Goal: Information Seeking & Learning: Learn about a topic

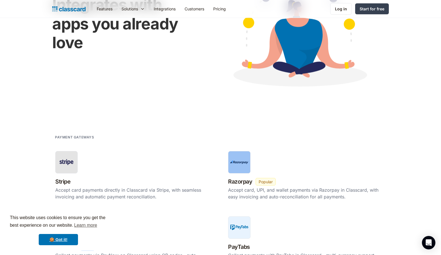
scroll to position [84, 0]
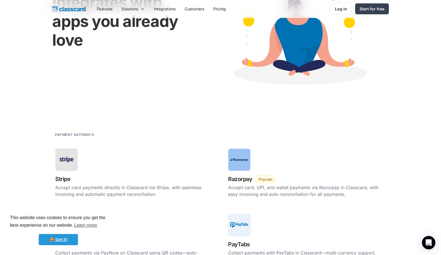
click at [66, 240] on link "🍪 Got it!" at bounding box center [58, 239] width 39 height 11
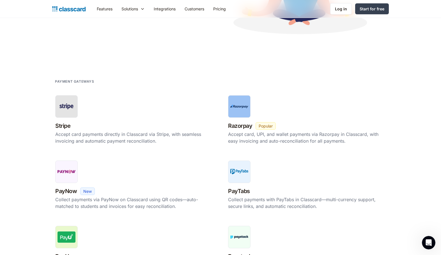
scroll to position [56, 0]
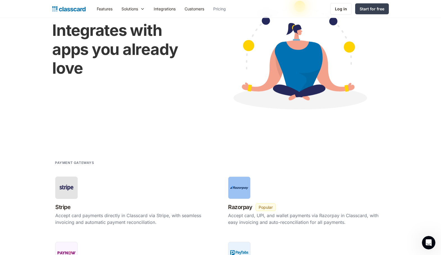
click at [221, 8] on link "Pricing" at bounding box center [220, 9] width 22 height 13
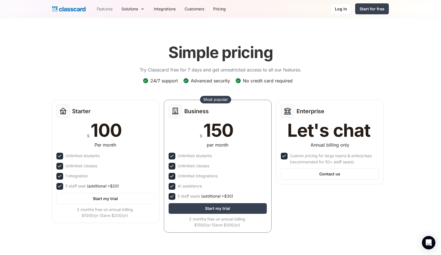
click at [107, 11] on link "Features" at bounding box center [104, 9] width 25 height 13
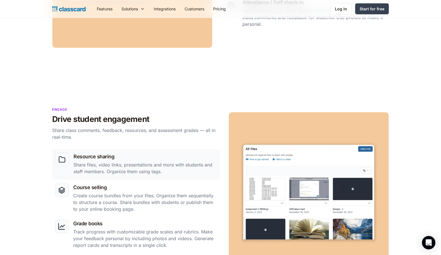
scroll to position [421, 0]
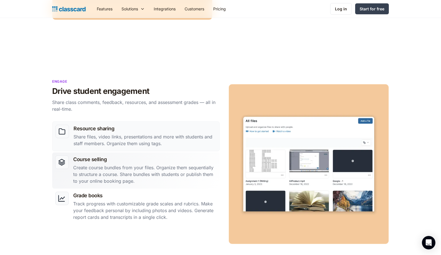
click at [83, 158] on h3 "Course selling" at bounding box center [144, 160] width 143 height 8
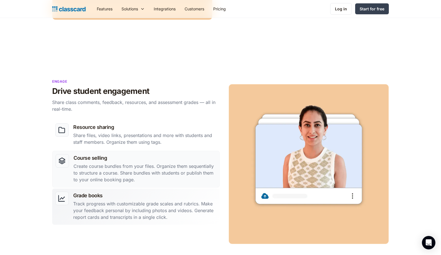
click at [82, 205] on p "Track progress with customizable grade scales and rubrics. Make your feedback p…" at bounding box center [144, 210] width 143 height 20
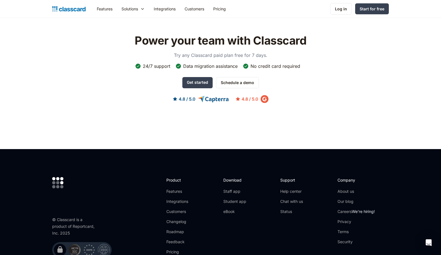
scroll to position [1598, 0]
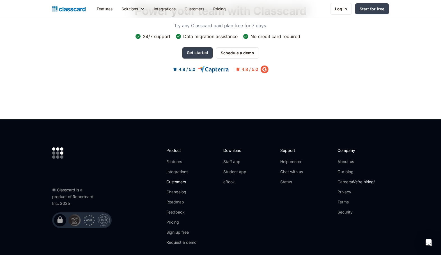
click at [174, 179] on link "Customers" at bounding box center [181, 182] width 30 height 6
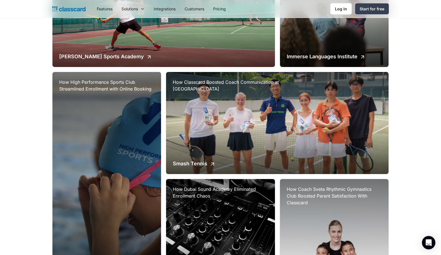
scroll to position [280, 0]
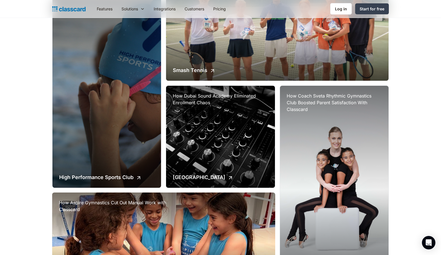
click at [308, 128] on div "How Coach Sveta Rhythmic Gymnastics Club Boosted Parent Satisfaction With Class…" at bounding box center [334, 190] width 109 height 209
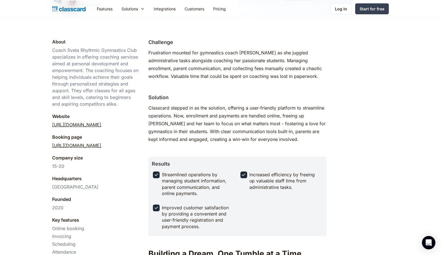
scroll to position [140, 0]
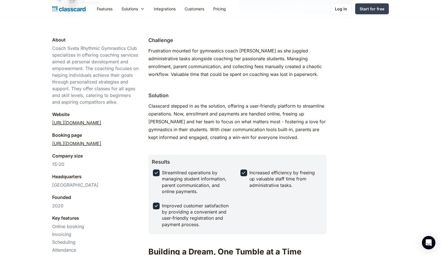
click at [94, 124] on link "[URL][DOMAIN_NAME]" at bounding box center [76, 122] width 49 height 7
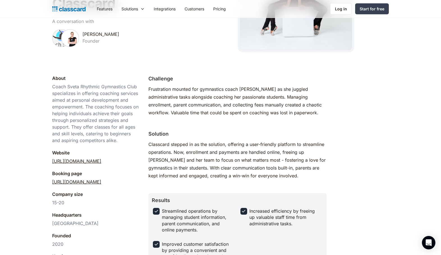
scroll to position [0, 0]
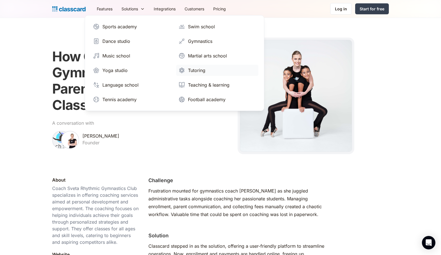
click at [197, 69] on div "Tutoring" at bounding box center [196, 70] width 17 height 7
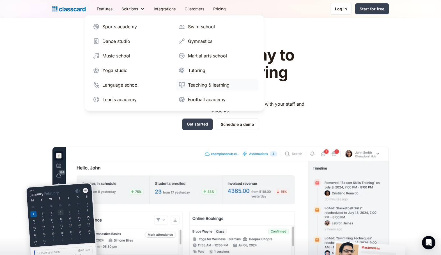
click at [198, 82] on div "Teaching & learning" at bounding box center [208, 85] width 41 height 7
click at [192, 70] on div "Tutoring" at bounding box center [196, 70] width 17 height 7
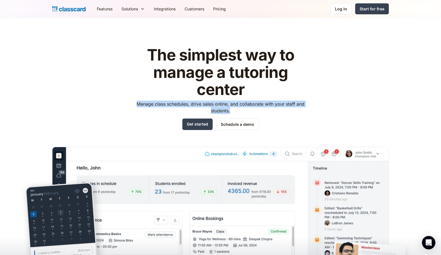
drag, startPoint x: 137, startPoint y: 104, endPoint x: 276, endPoint y: 110, distance: 138.9
click at [276, 110] on p "Manage class schedules, drive sales online, and collaborate with your staff and…" at bounding box center [220, 107] width 178 height 13
click at [184, 101] on p "Manage class schedules, drive sales online, and collaborate with your staff and…" at bounding box center [220, 107] width 178 height 13
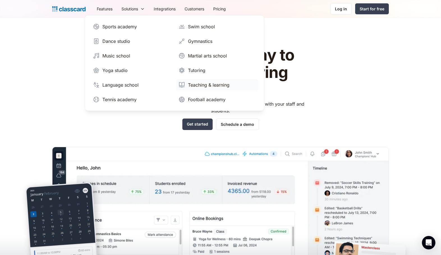
click at [195, 84] on div "Teaching & learning" at bounding box center [208, 85] width 41 height 7
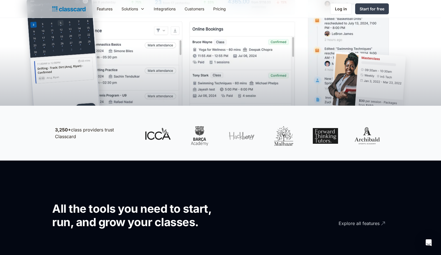
scroll to position [224, 0]
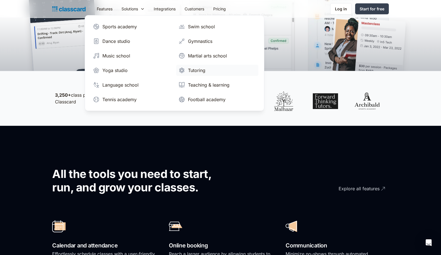
click at [195, 68] on div "Tutoring" at bounding box center [196, 70] width 17 height 7
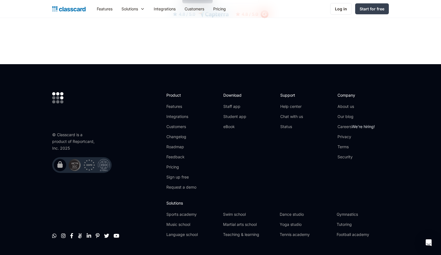
scroll to position [1836, 0]
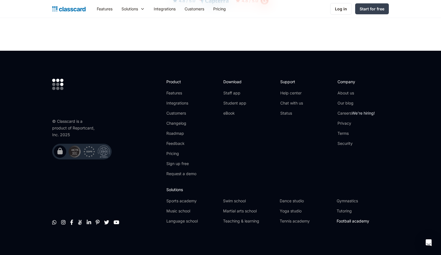
click at [354, 220] on link "Football academy" at bounding box center [362, 221] width 52 height 6
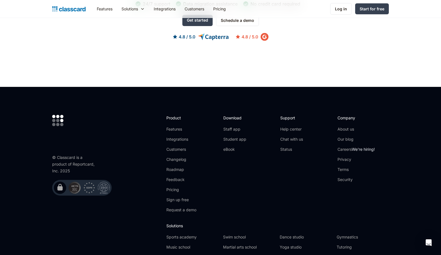
scroll to position [1822, 0]
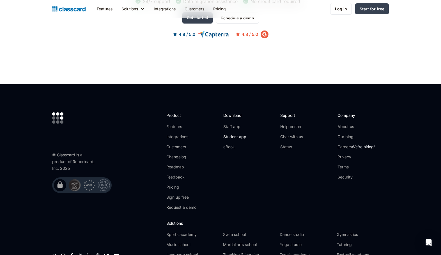
click at [233, 140] on link "Student app" at bounding box center [234, 137] width 23 height 6
